Goal: Check status

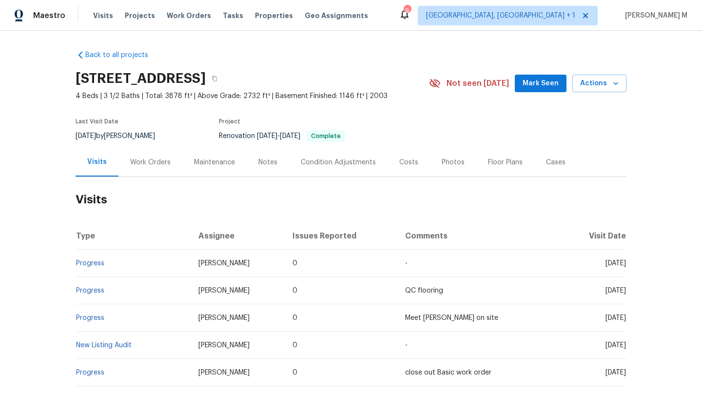
drag, startPoint x: 584, startPoint y: 266, endPoint x: 606, endPoint y: 264, distance: 22.0
click at [606, 264] on span "[DATE]" at bounding box center [616, 263] width 20 height 7
copy span "[DATE]"
click at [154, 161] on div "Work Orders" at bounding box center [150, 162] width 40 height 10
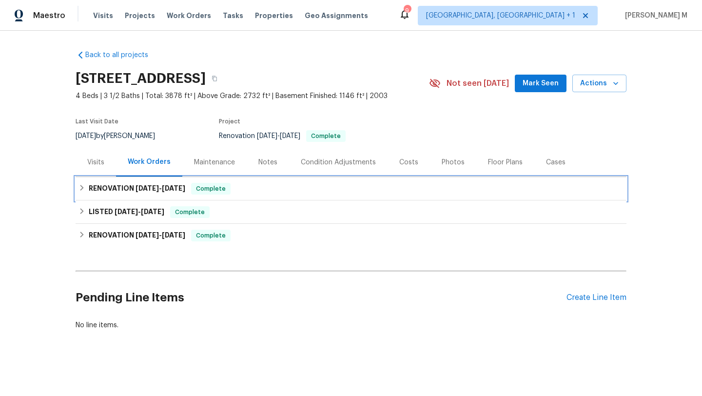
click at [147, 185] on span "[DATE]" at bounding box center [147, 188] width 23 height 7
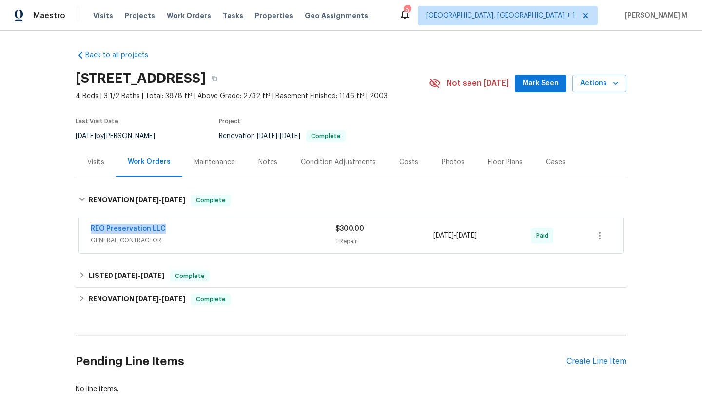
drag, startPoint x: 79, startPoint y: 229, endPoint x: 173, endPoint y: 229, distance: 93.6
click at [173, 229] on div "REO Preservation LLC GENERAL_CONTRACTOR $300.00 1 Repair [DATE] - [DATE] Paid" at bounding box center [351, 235] width 544 height 35
copy link "REO Preservation LLC"
copy span "[DATE] - [DATE]"
drag, startPoint x: 430, startPoint y: 236, endPoint x: 499, endPoint y: 235, distance: 69.7
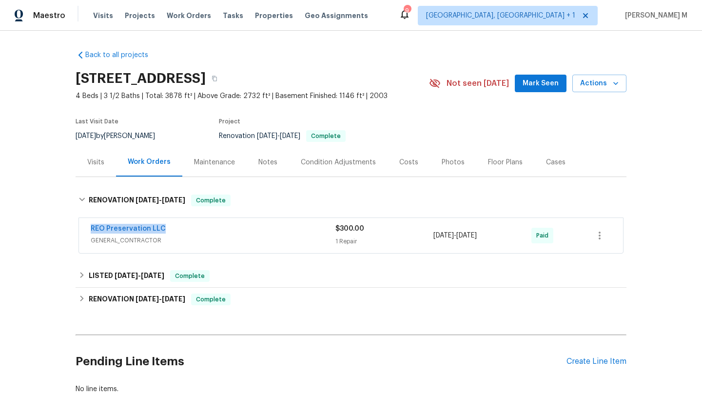
click at [477, 235] on span "[DATE] - [DATE]" at bounding box center [454, 236] width 43 height 10
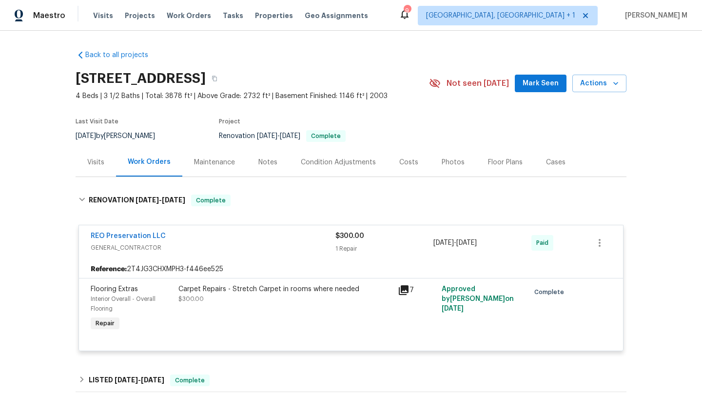
click at [84, 169] on div "Visits" at bounding box center [96, 162] width 40 height 29
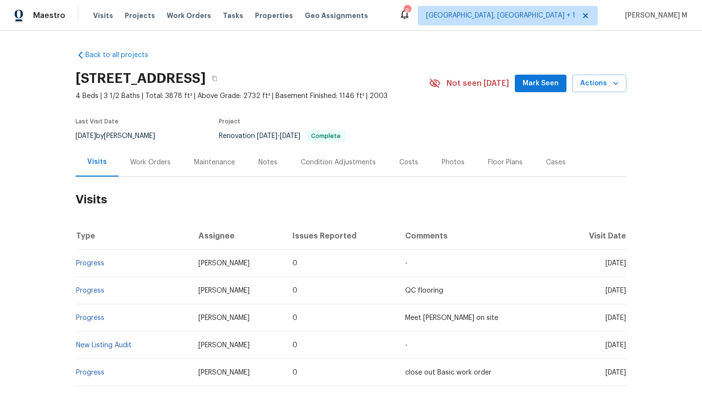
drag, startPoint x: 585, startPoint y: 265, endPoint x: 605, endPoint y: 265, distance: 20.0
click at [606, 265] on span "[DATE]" at bounding box center [616, 263] width 20 height 7
copy span "[DATE]"
click at [112, 261] on td "Progress" at bounding box center [133, 263] width 115 height 27
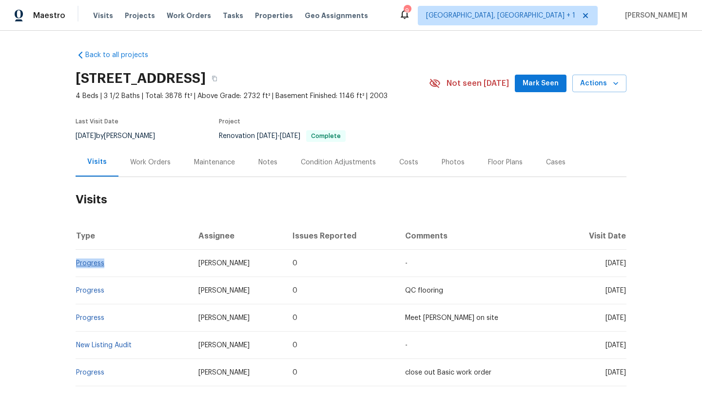
drag, startPoint x: 110, startPoint y: 261, endPoint x: 74, endPoint y: 263, distance: 36.1
click at [76, 263] on td "Progress" at bounding box center [133, 263] width 115 height 27
copy link "Progress"
